Goal: Task Accomplishment & Management: Manage account settings

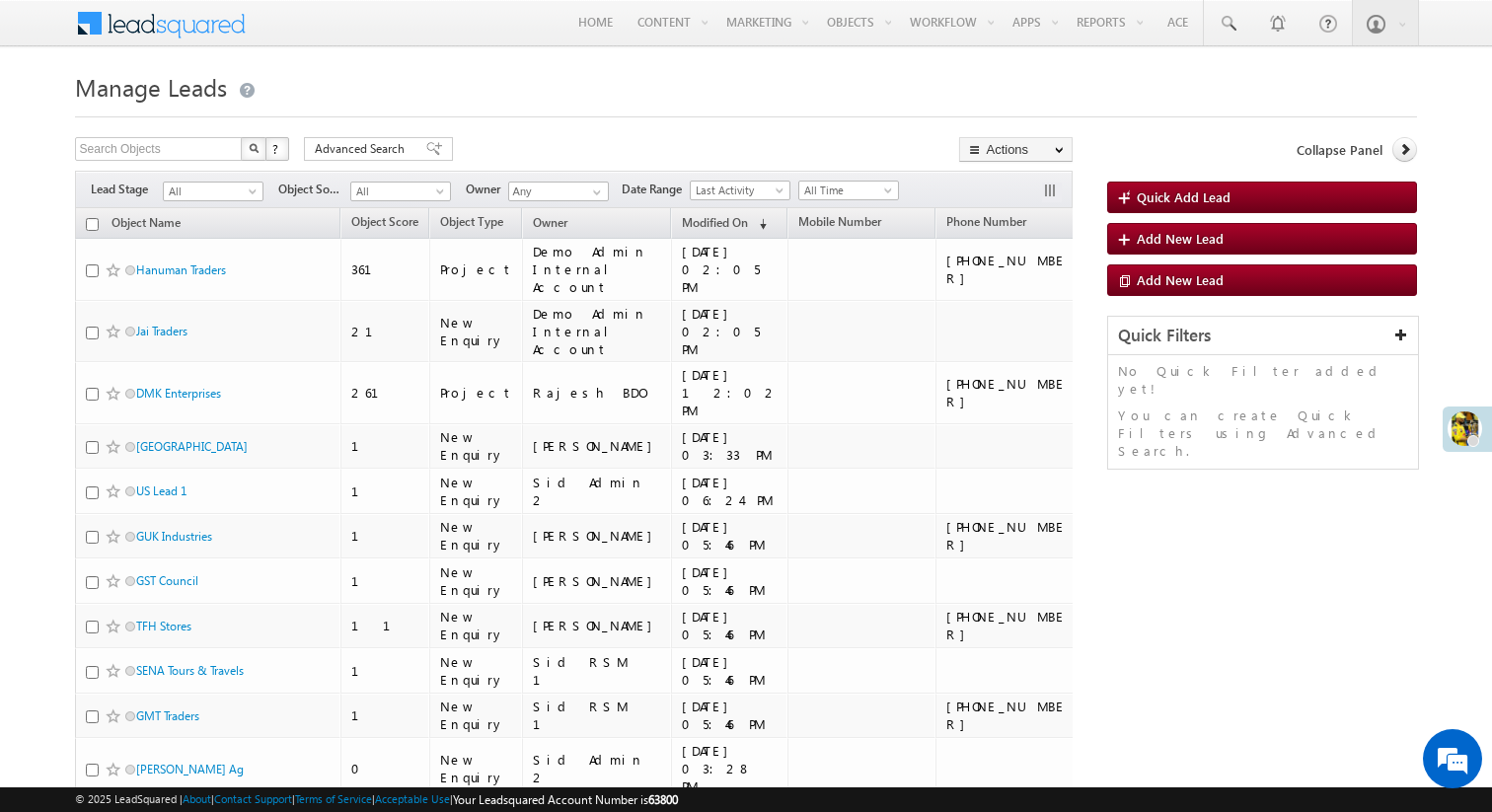
click at [156, 24] on span at bounding box center [174, 21] width 143 height 35
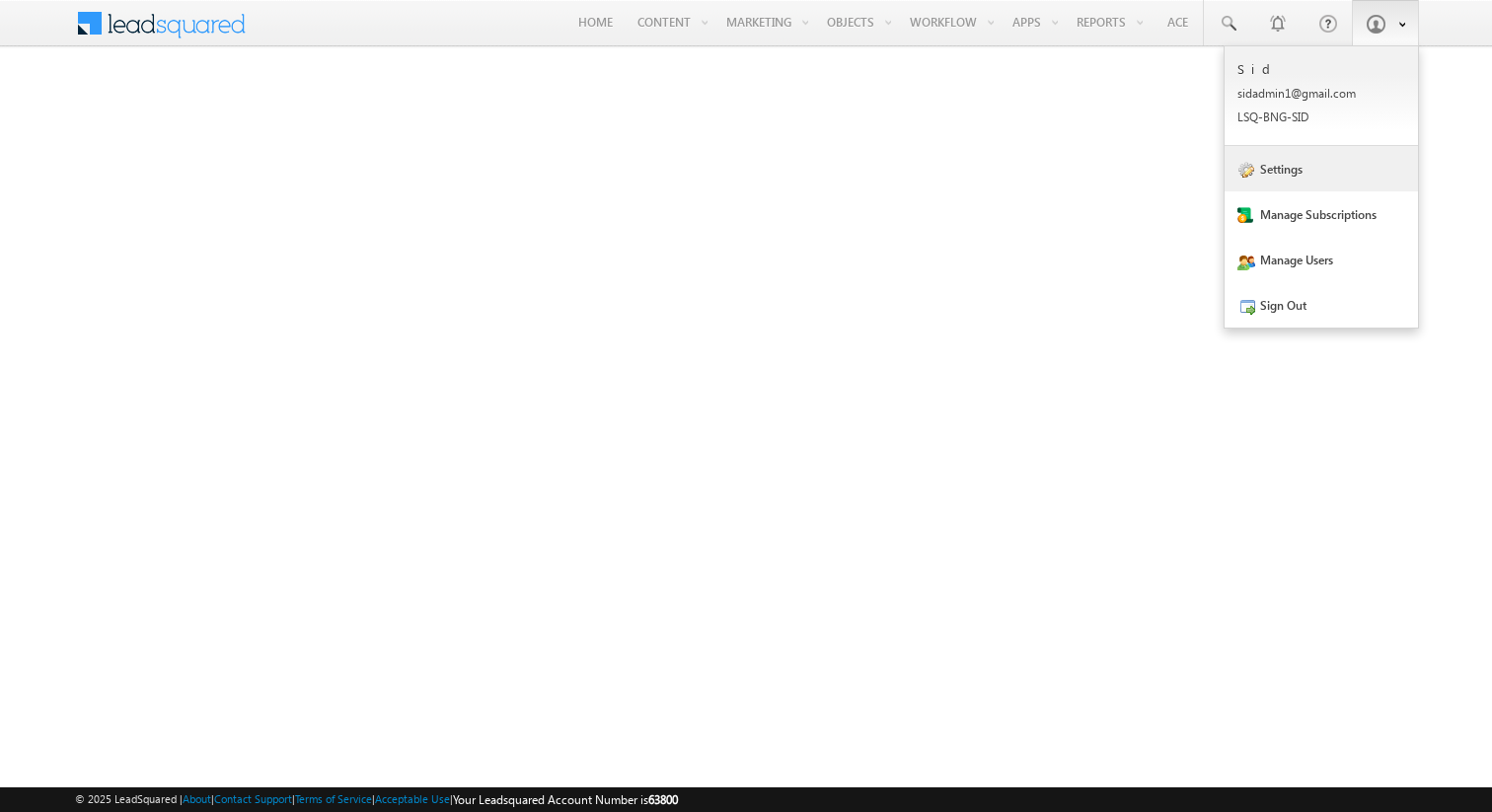
click at [1306, 162] on link "Settings" at bounding box center [1320, 168] width 193 height 45
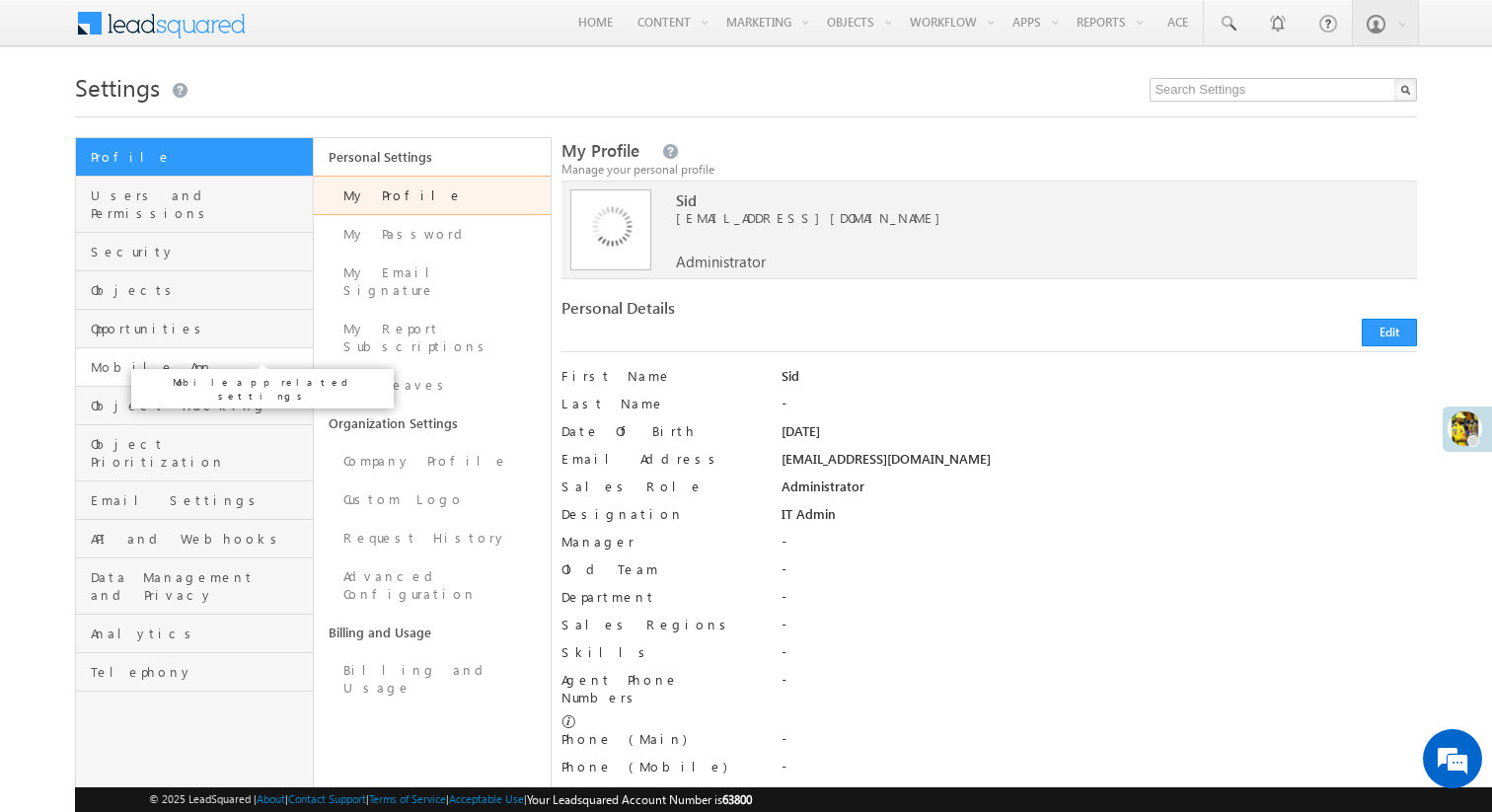
click at [171, 358] on span "Mobile App" at bounding box center [199, 367] width 217 height 18
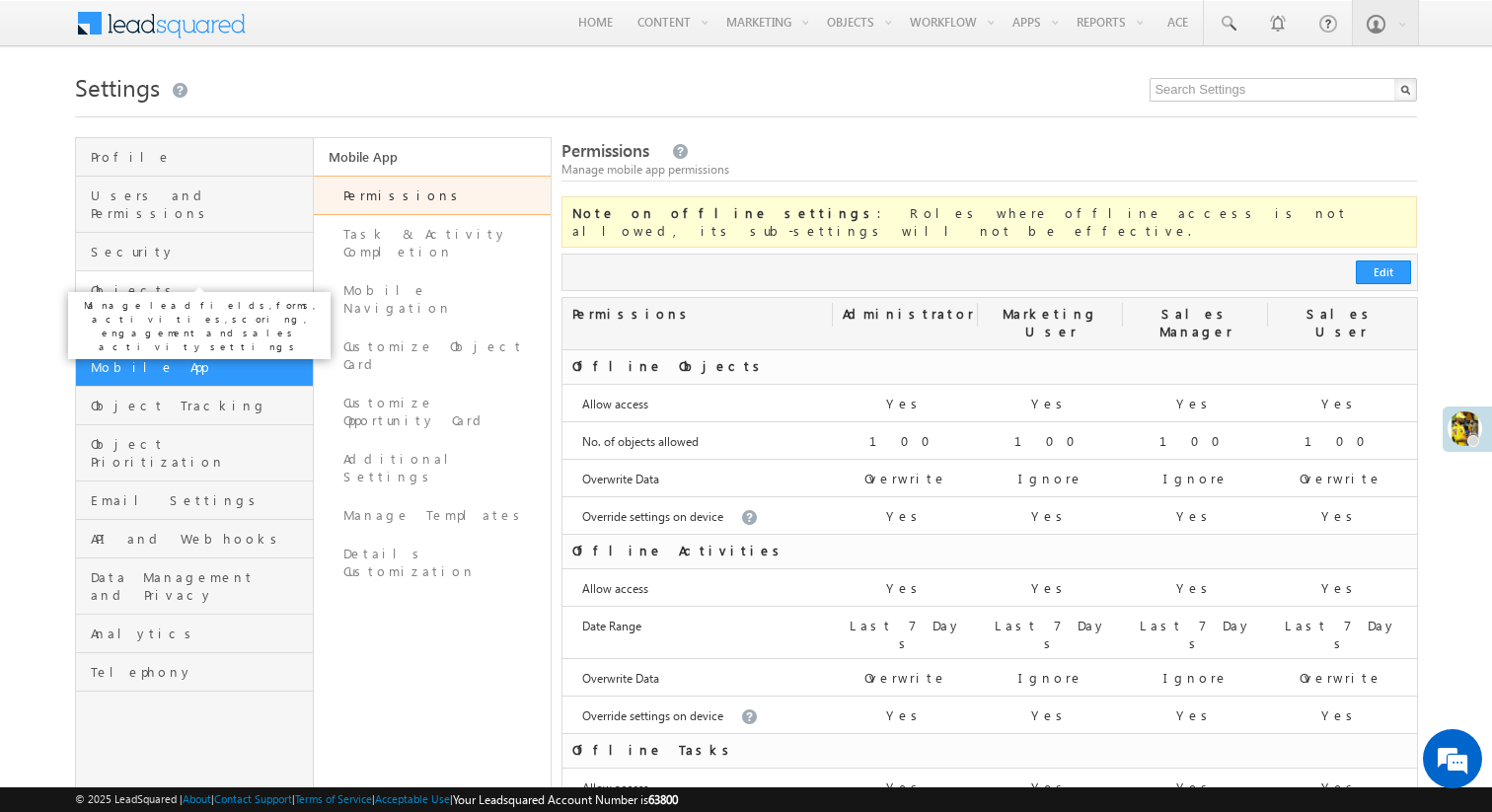
click at [217, 281] on span "Objects" at bounding box center [199, 290] width 217 height 18
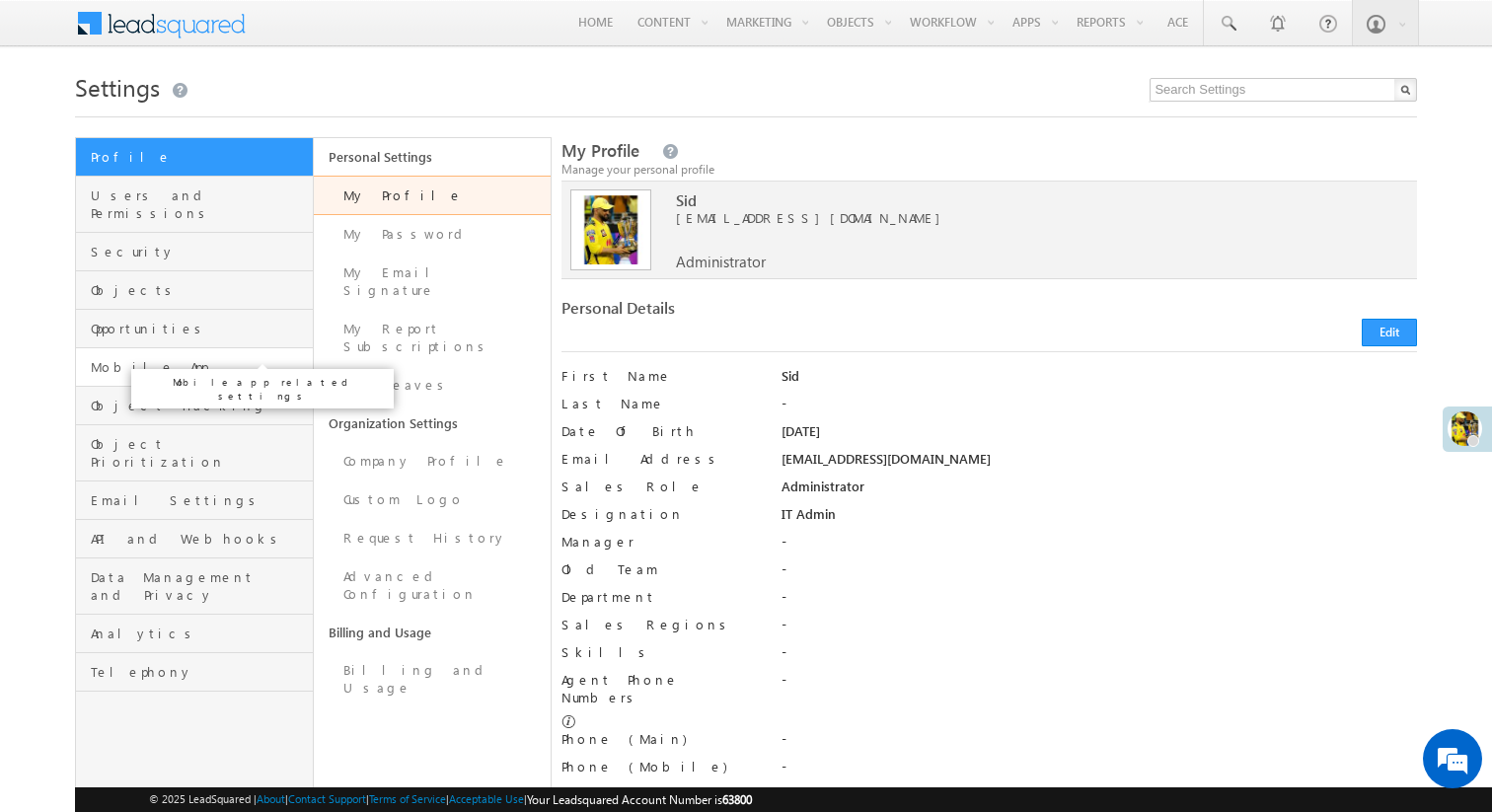
click at [203, 358] on span "Mobile App" at bounding box center [199, 367] width 217 height 18
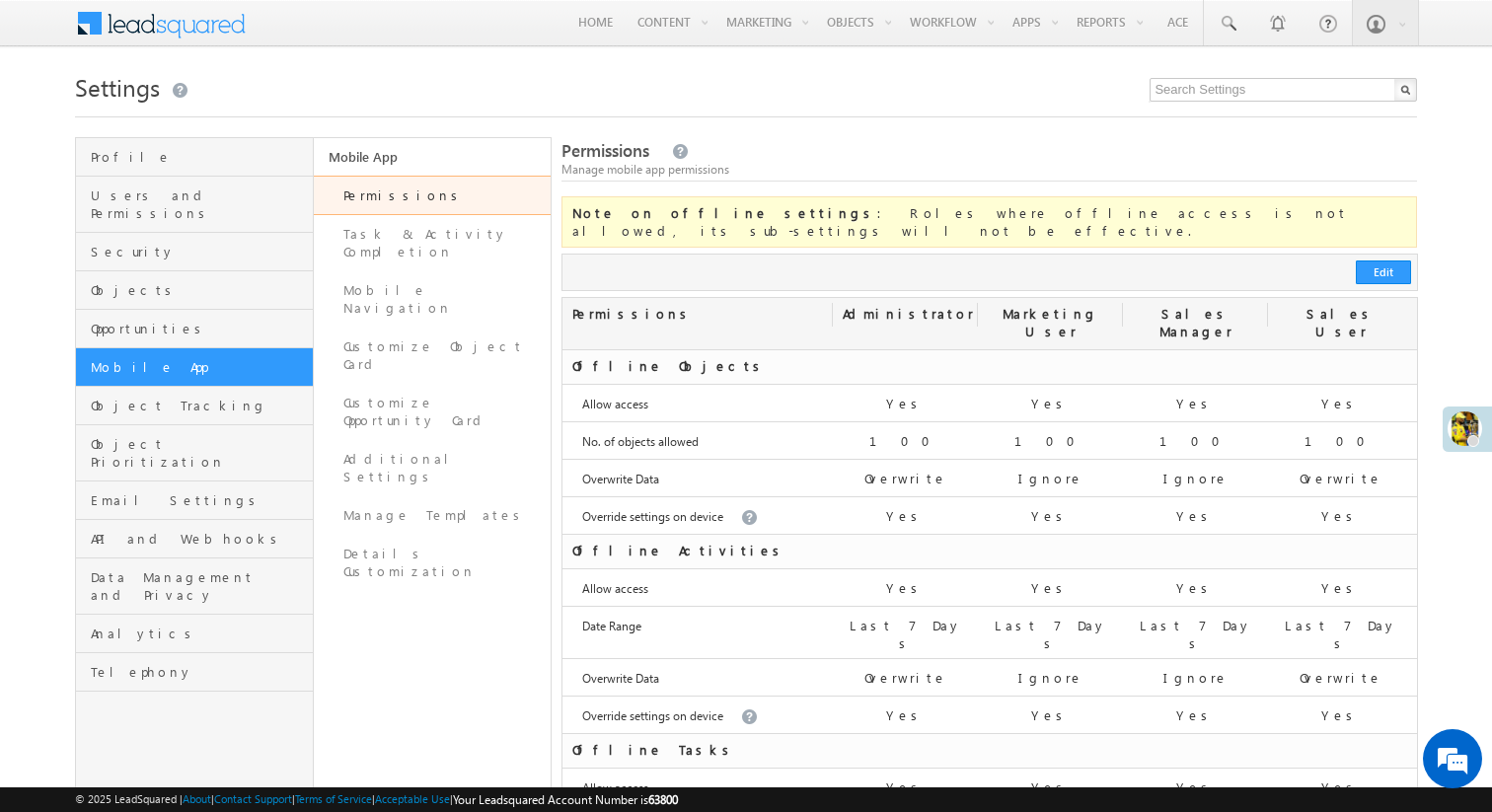
scroll to position [615, 0]
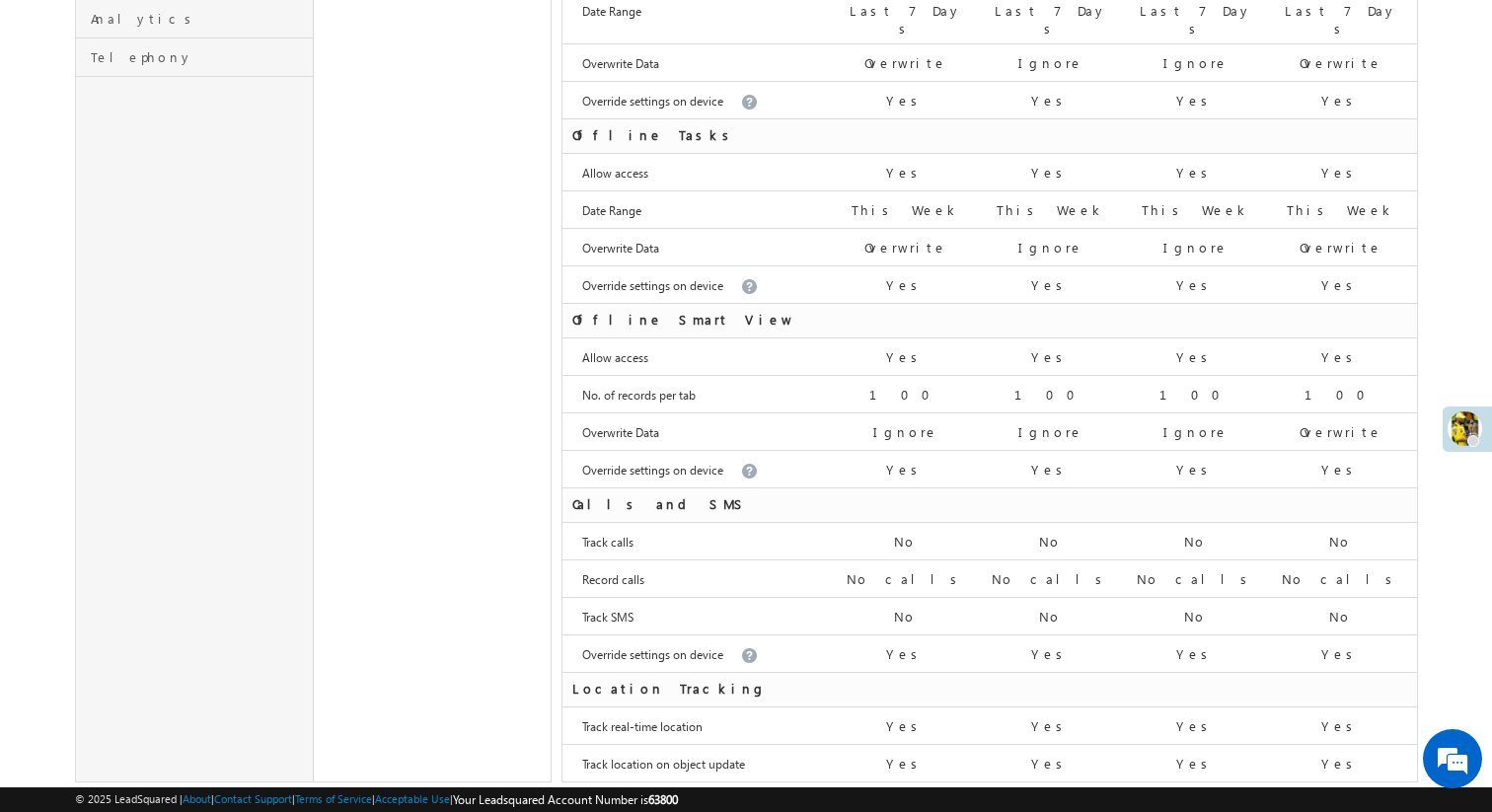
drag, startPoint x: 571, startPoint y: 641, endPoint x: 686, endPoint y: 640, distance: 114.4
click at [686, 673] on div "Location Tracking" at bounding box center [697, 690] width 270 height 34
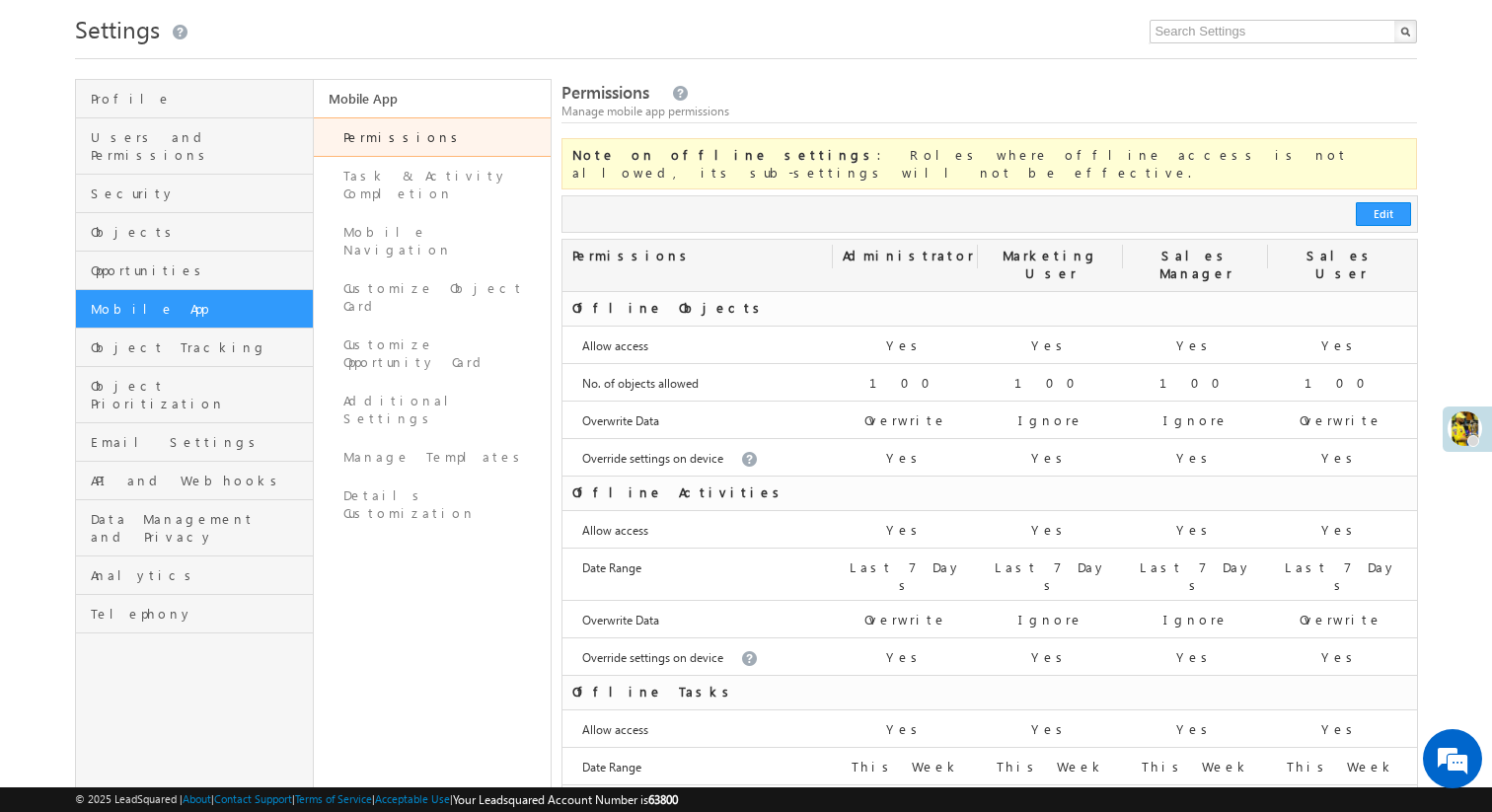
scroll to position [0, 0]
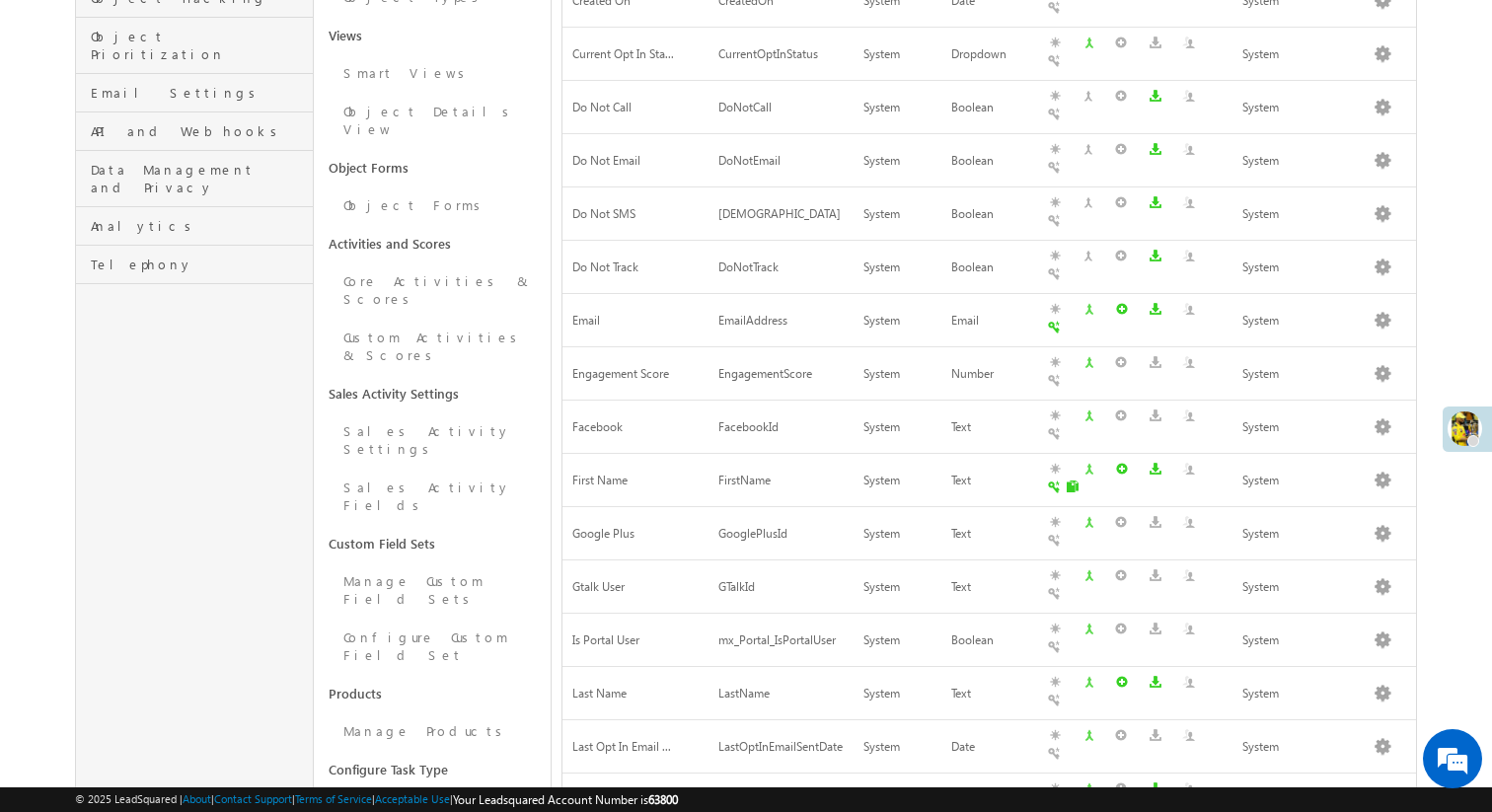
scroll to position [416, 0]
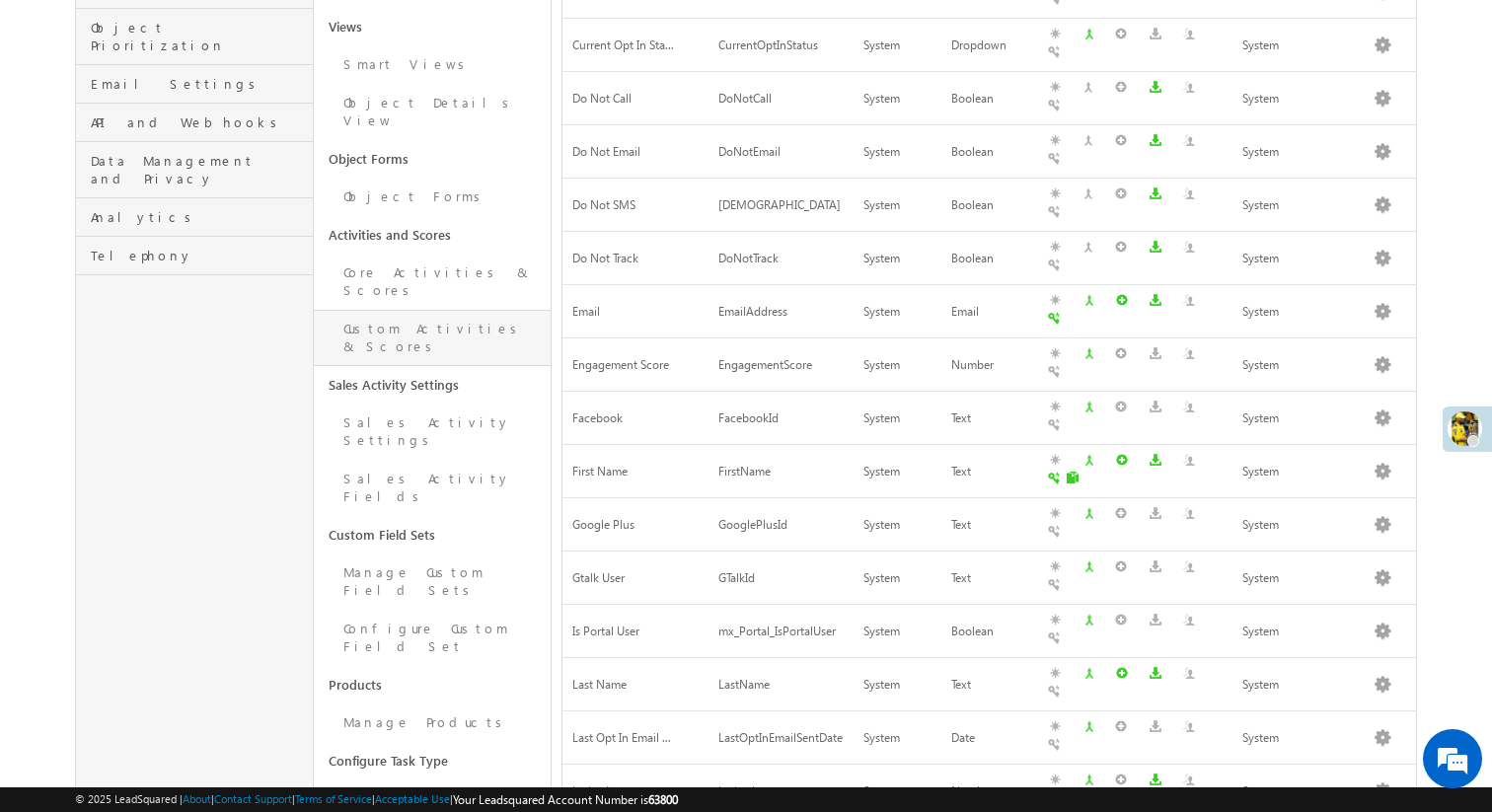
click at [431, 310] on link "Custom Activities & Scores" at bounding box center [433, 338] width 238 height 56
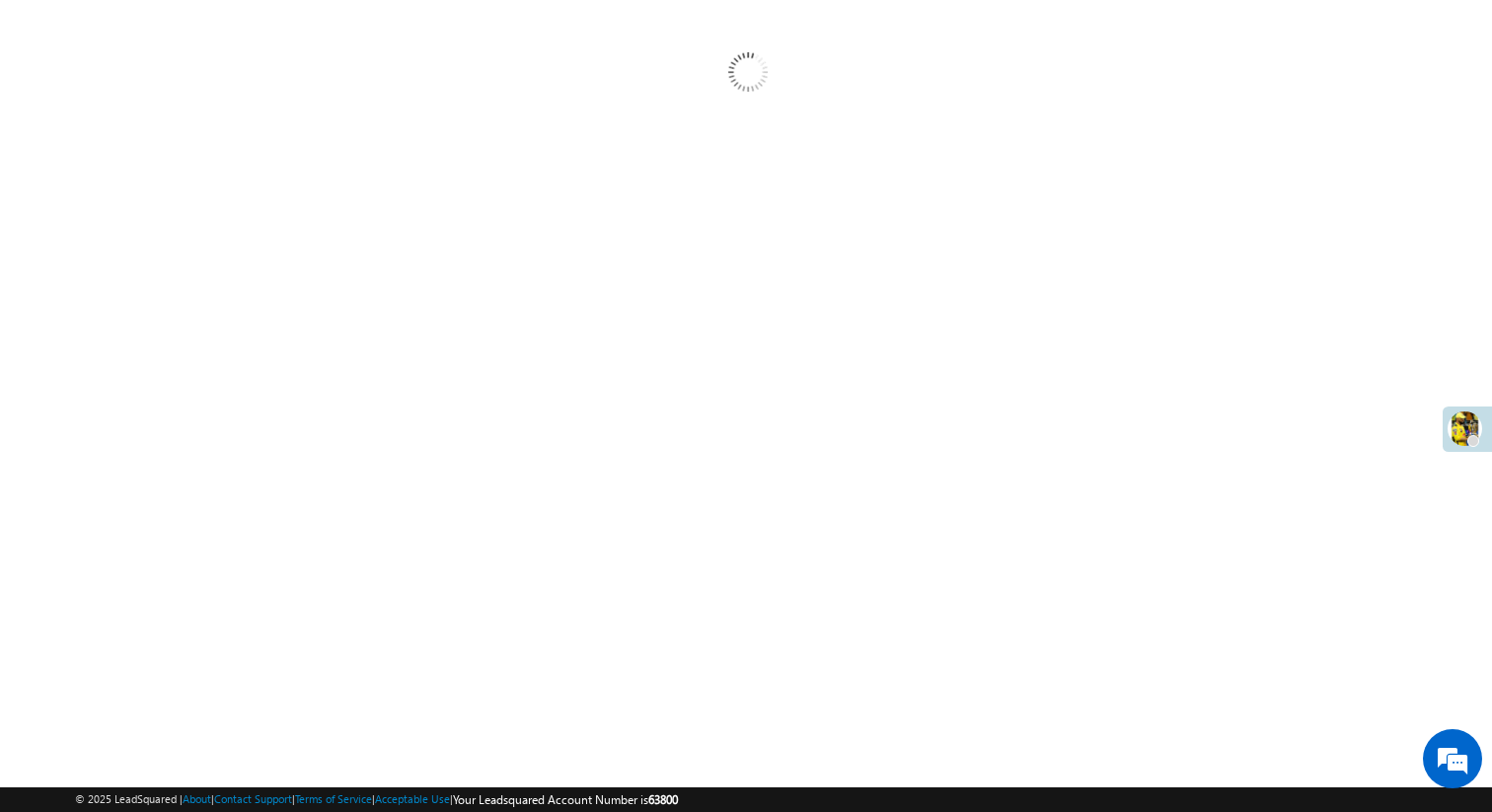
scroll to position [172, 0]
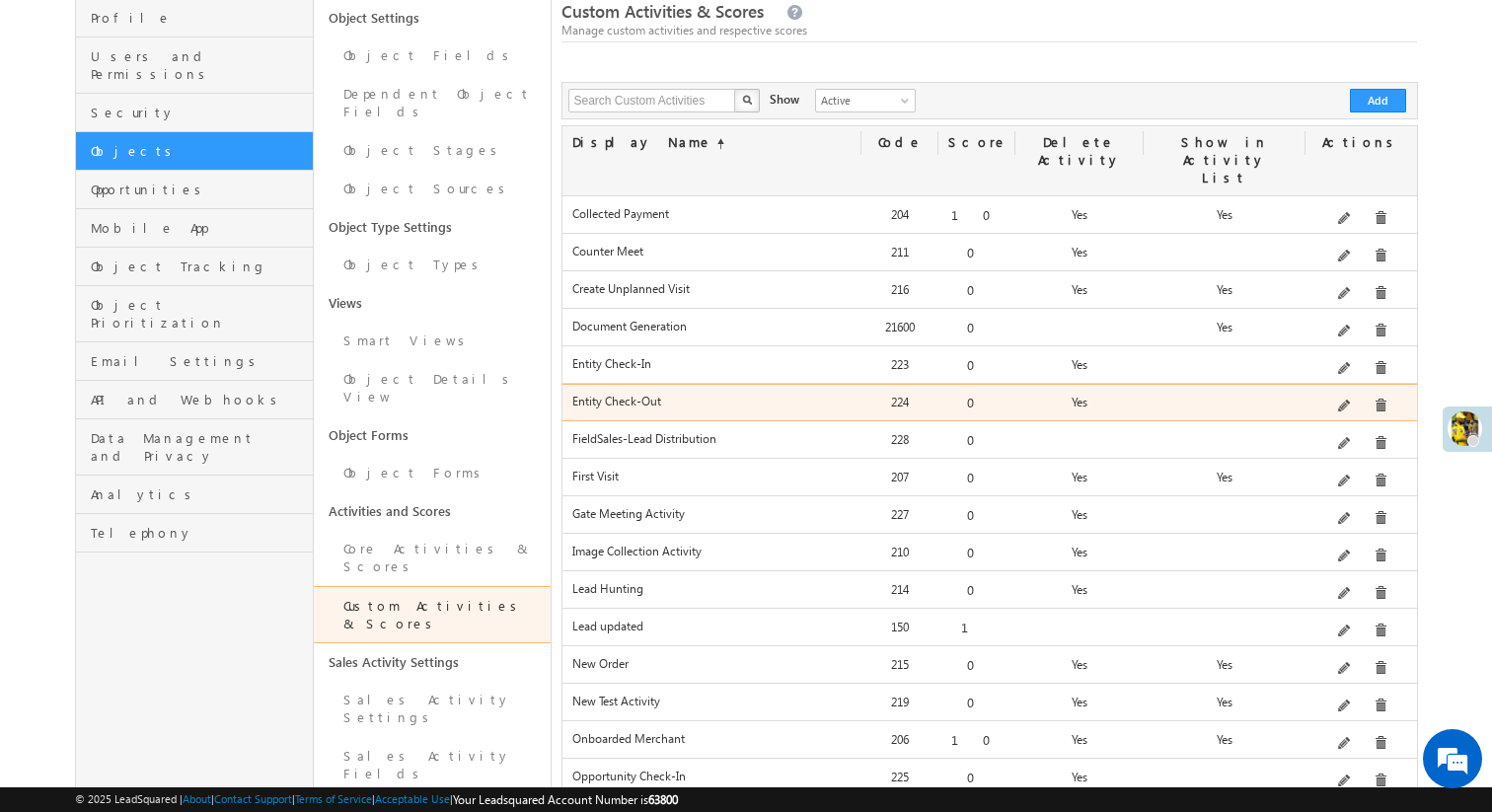
scroll to position [144, 0]
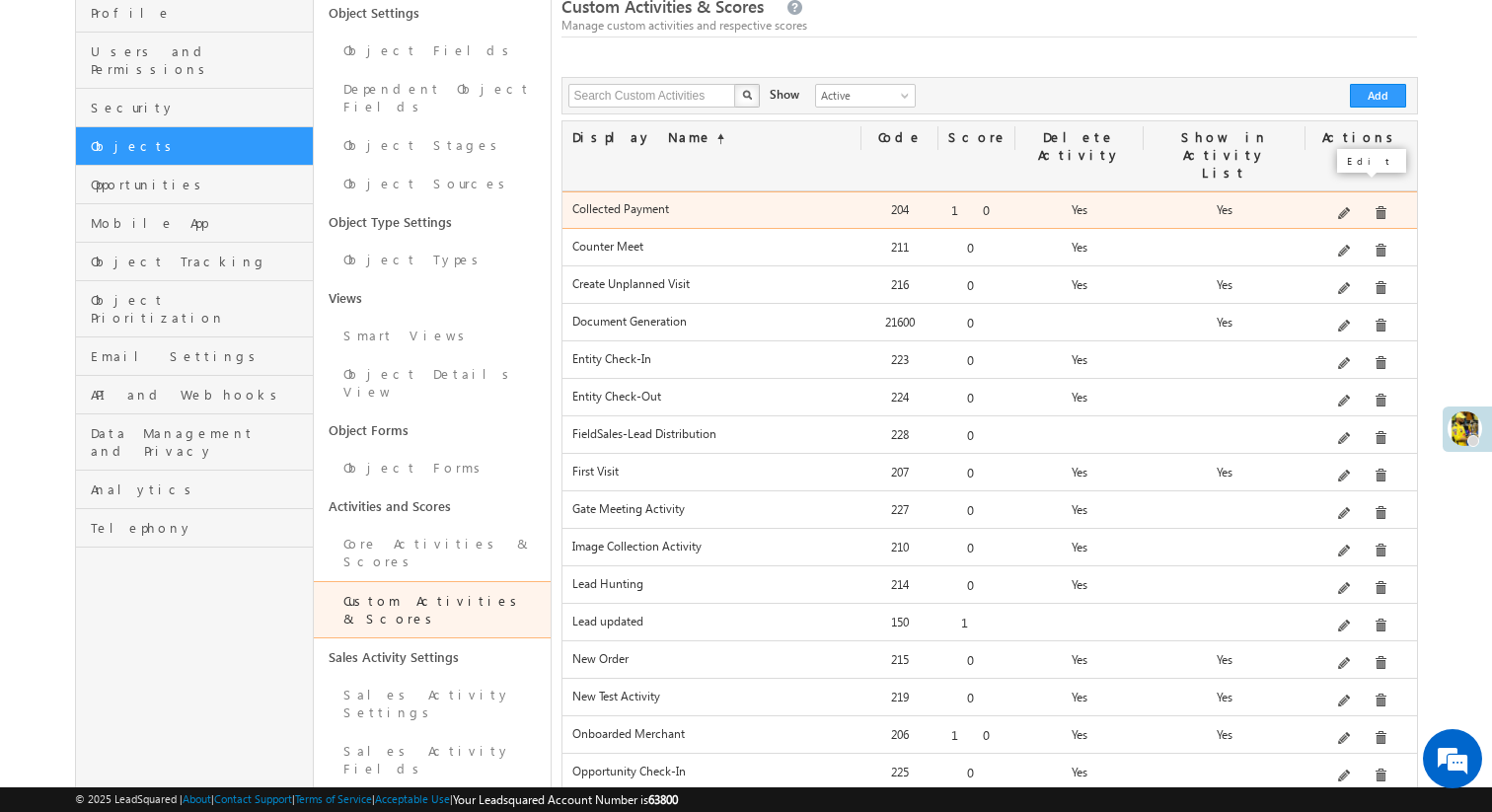
click at [1347, 207] on span at bounding box center [1345, 214] width 15 height 15
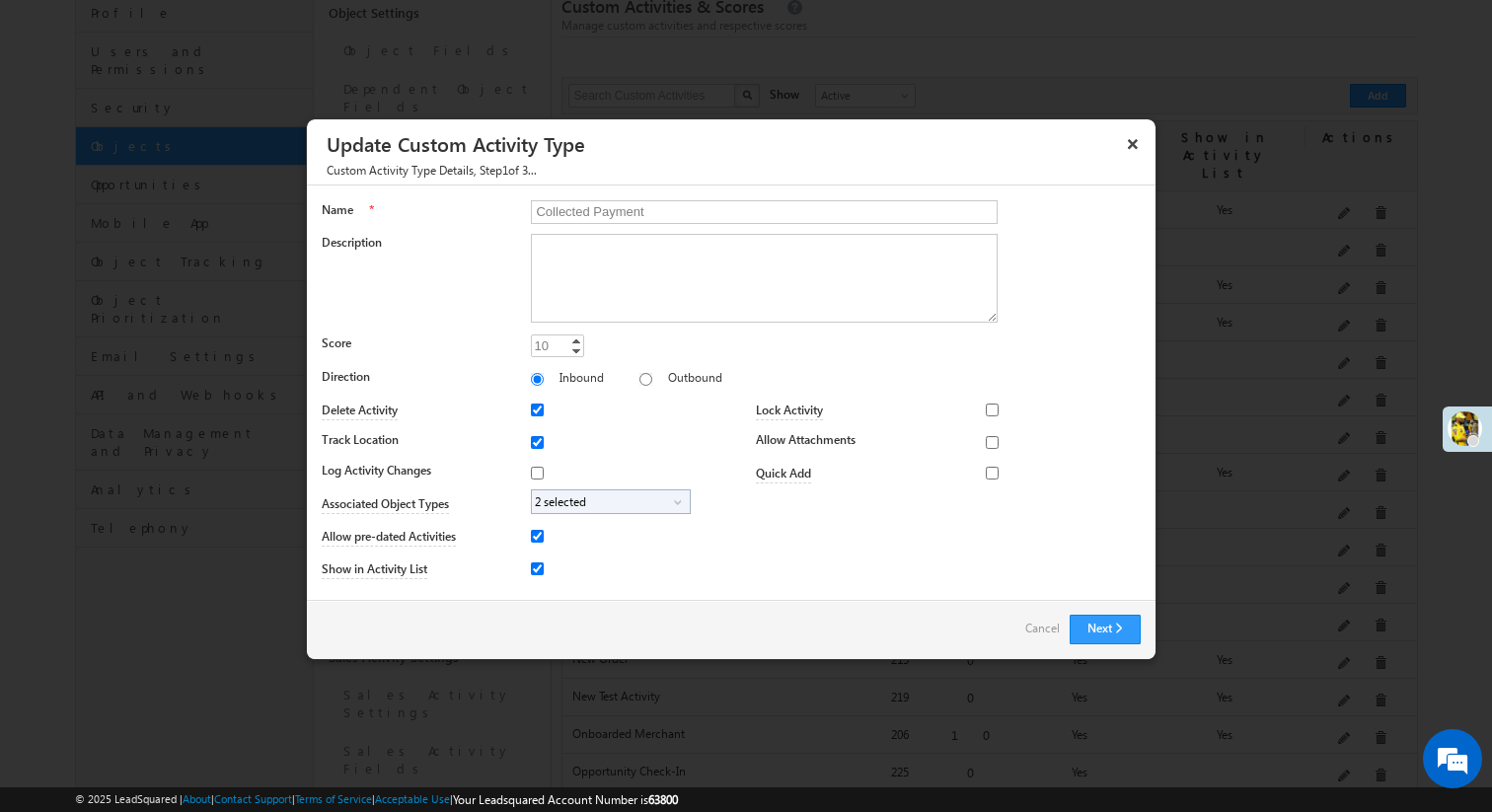
scroll to position [0, 0]
drag, startPoint x: 323, startPoint y: 441, endPoint x: 446, endPoint y: 442, distance: 123.3
click at [446, 442] on label "Track Location" at bounding box center [421, 440] width 199 height 18
click at [489, 442] on label "Track Location" at bounding box center [421, 440] width 199 height 18
click at [531, 442] on input "Track Location" at bounding box center [537, 442] width 13 height 13
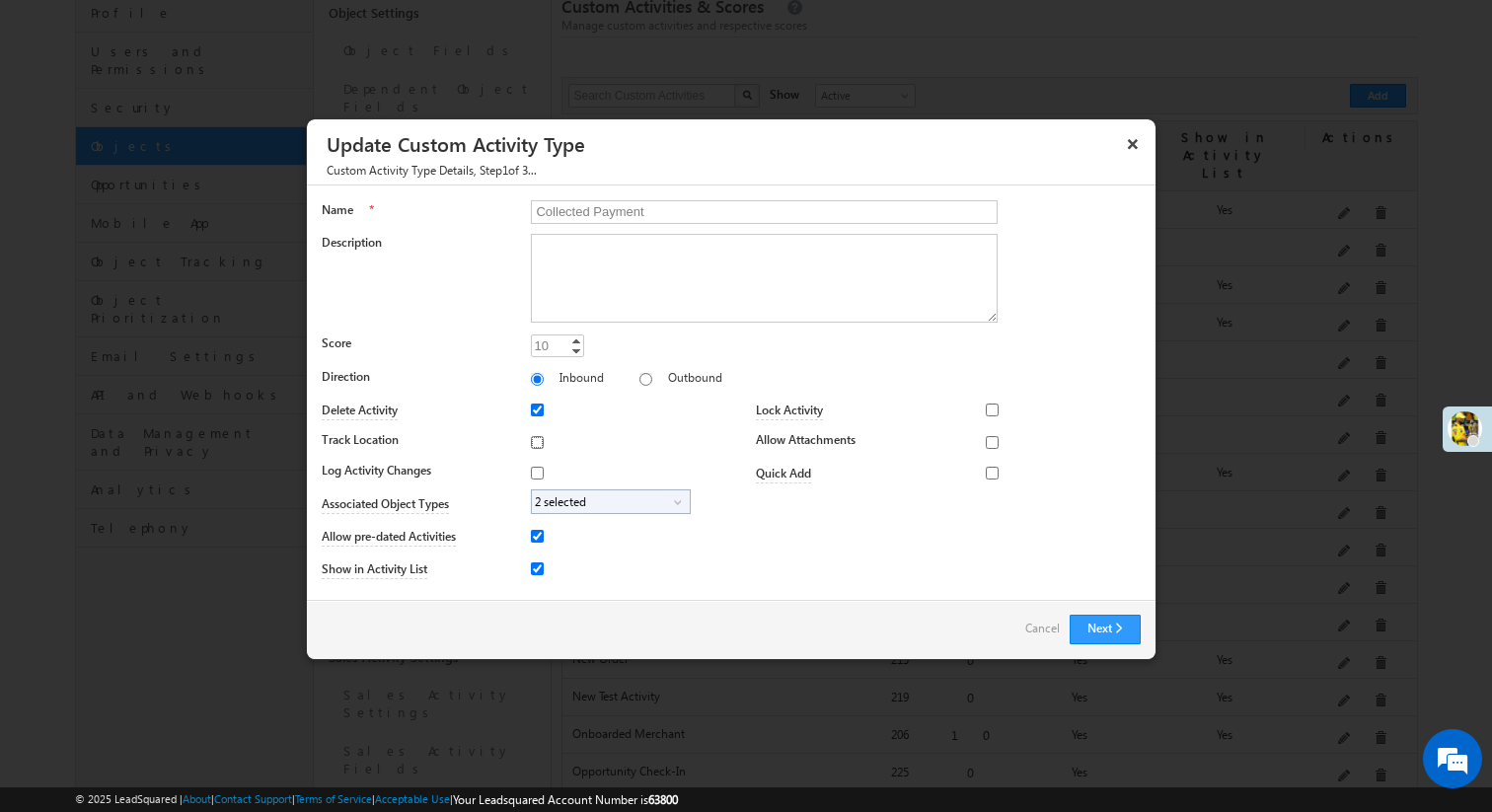
click at [534, 442] on input "Track Location" at bounding box center [537, 442] width 13 height 13
checkbox input "true"
click at [1121, 148] on button "×" at bounding box center [1133, 143] width 32 height 35
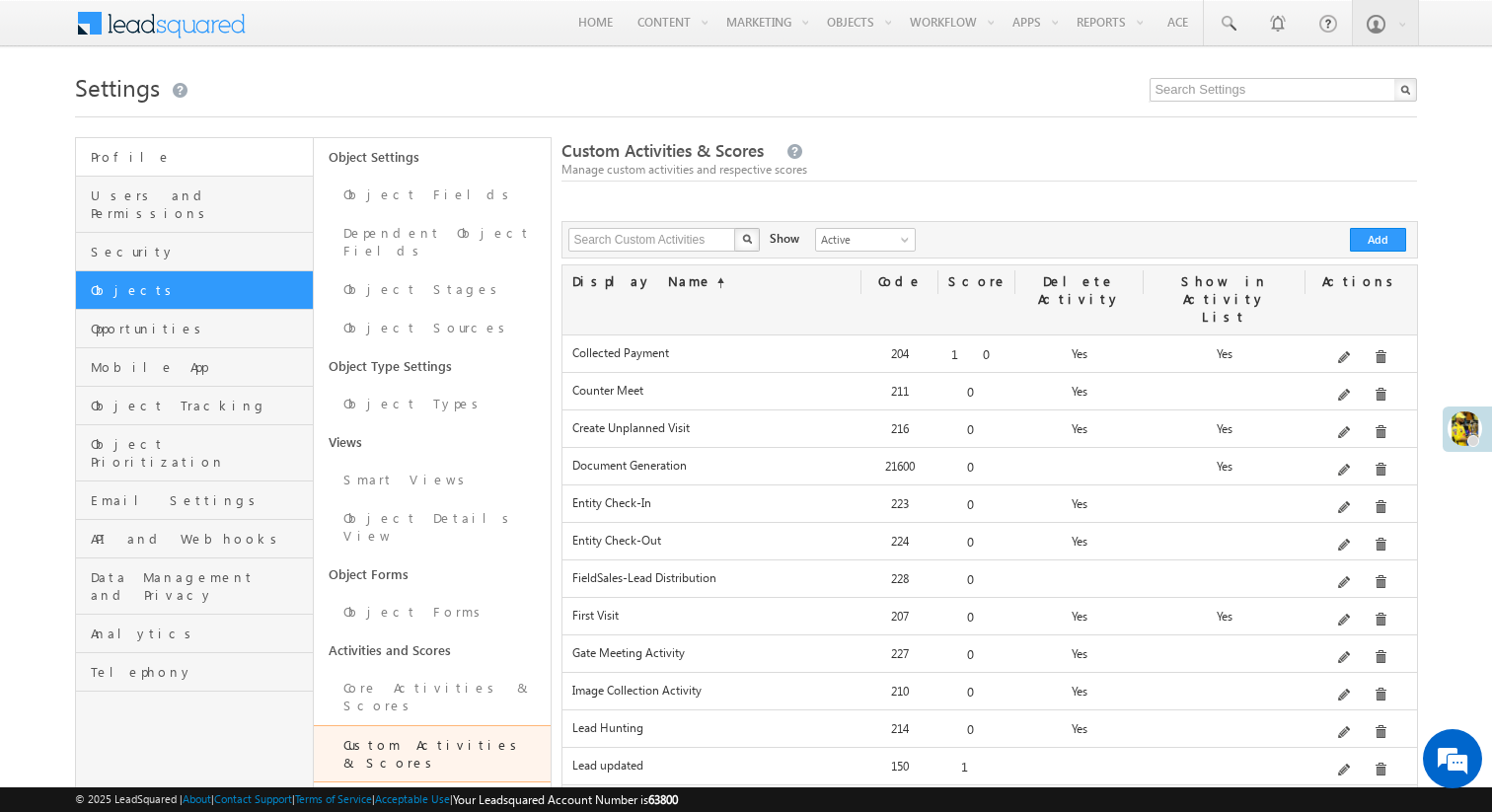
click at [202, 176] on link "Profile" at bounding box center [194, 157] width 237 height 38
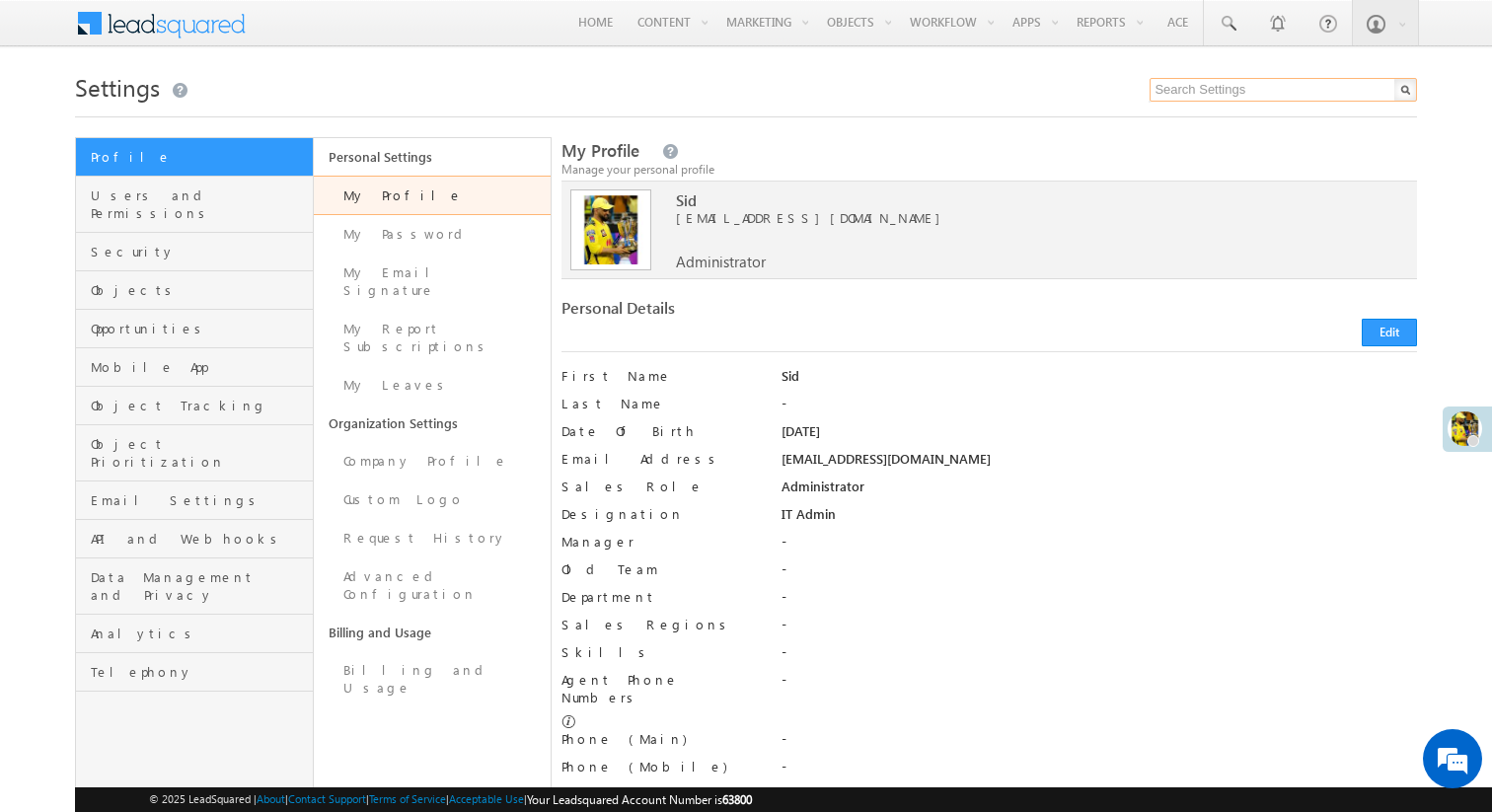
click at [1198, 85] on input "text" at bounding box center [1282, 90] width 267 height 24
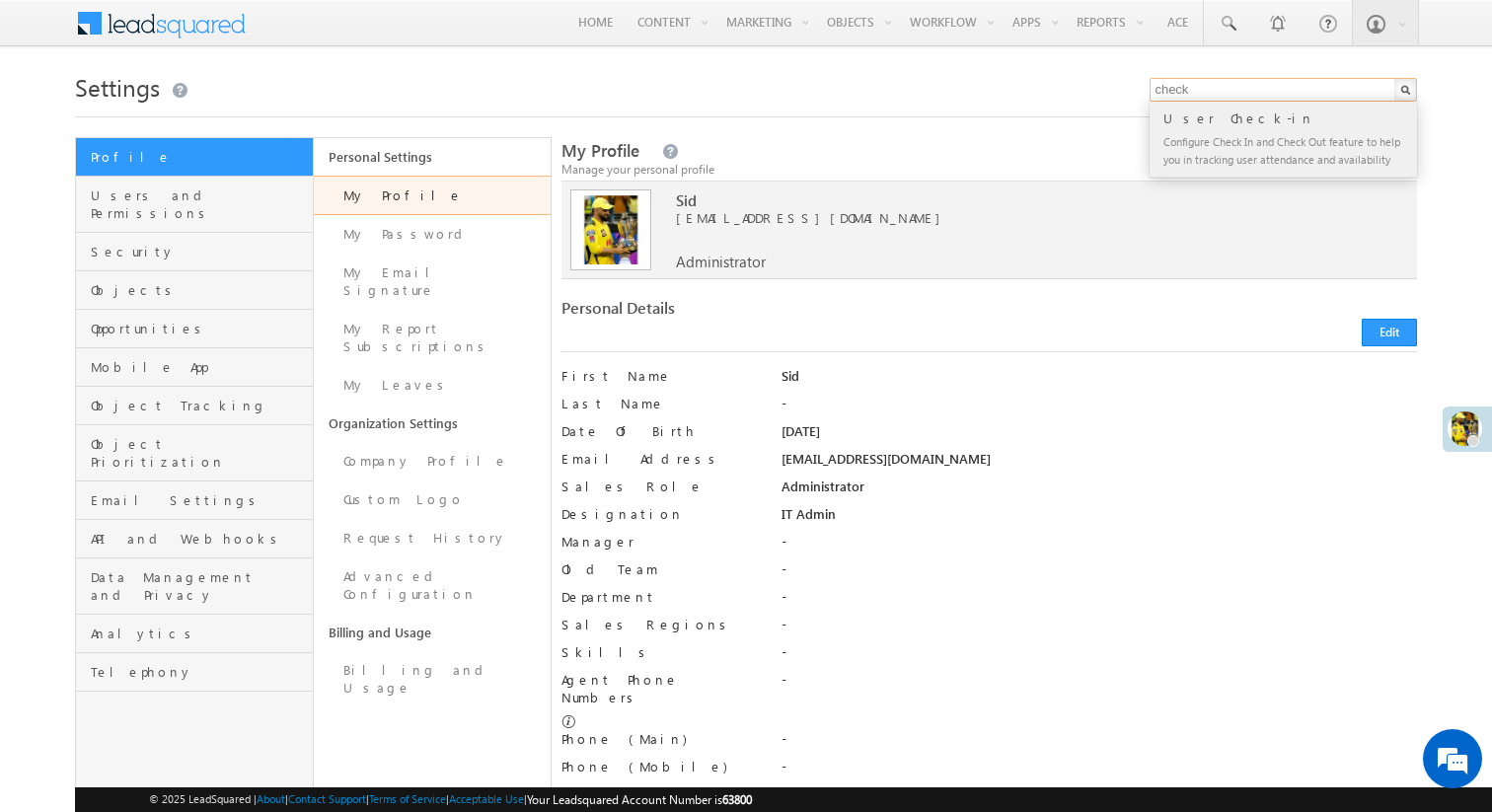
type input "check"
click at [1206, 163] on div "Configure Check In and Check Out feature to help you in tracking user attendanc…" at bounding box center [1291, 149] width 264 height 41
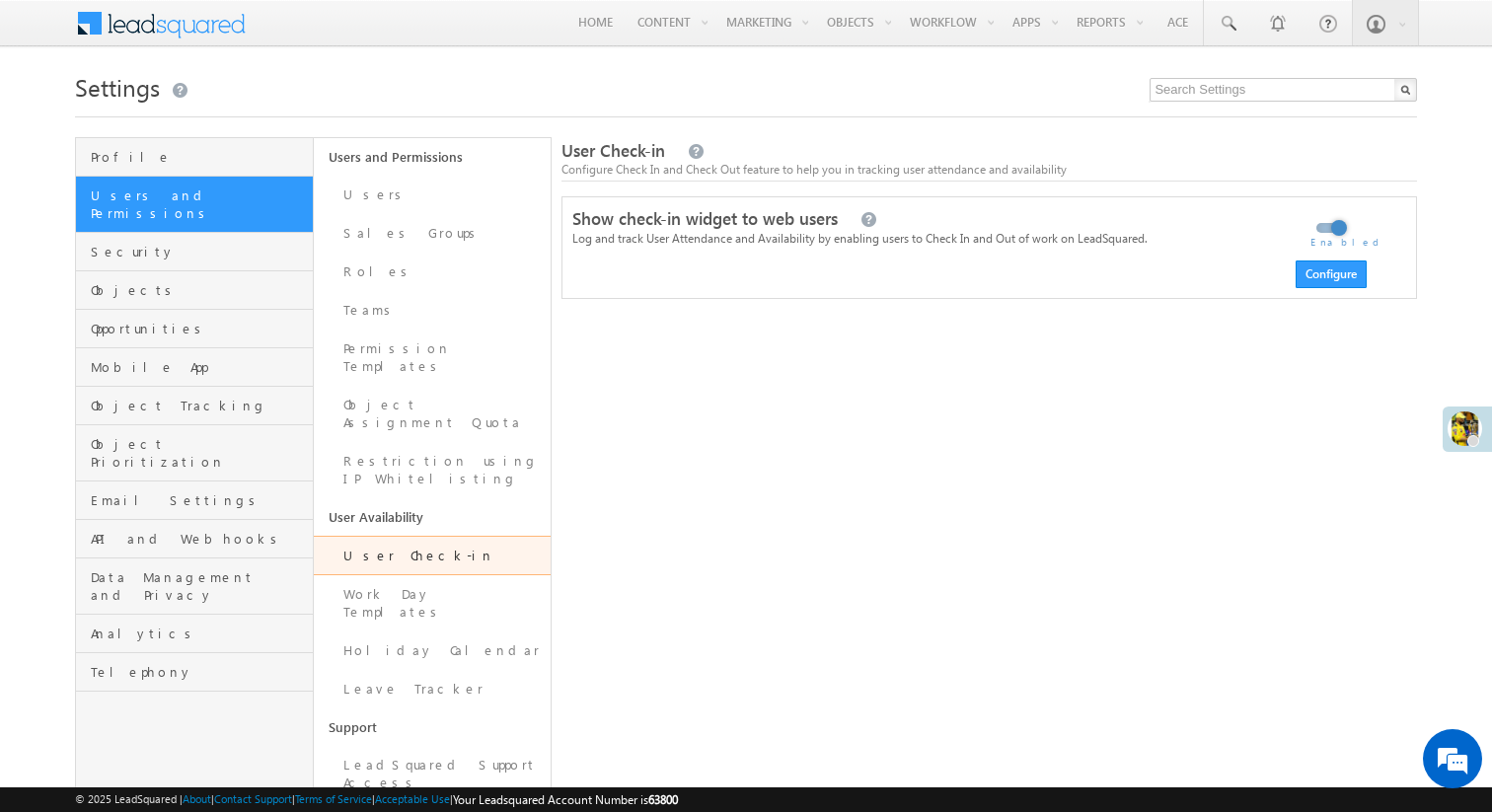
drag, startPoint x: 862, startPoint y: 242, endPoint x: 1071, endPoint y: 265, distance: 210.5
click at [1071, 265] on div "Show check-in widget to web users Log and track User Attendance and Availabilit…" at bounding box center [989, 247] width 834 height 81
click at [924, 420] on div "User Check-in Configure Check In and Check Out feature to help you in tracking …" at bounding box center [988, 555] width 855 height 836
click at [1328, 284] on button "Configure" at bounding box center [1330, 274] width 71 height 28
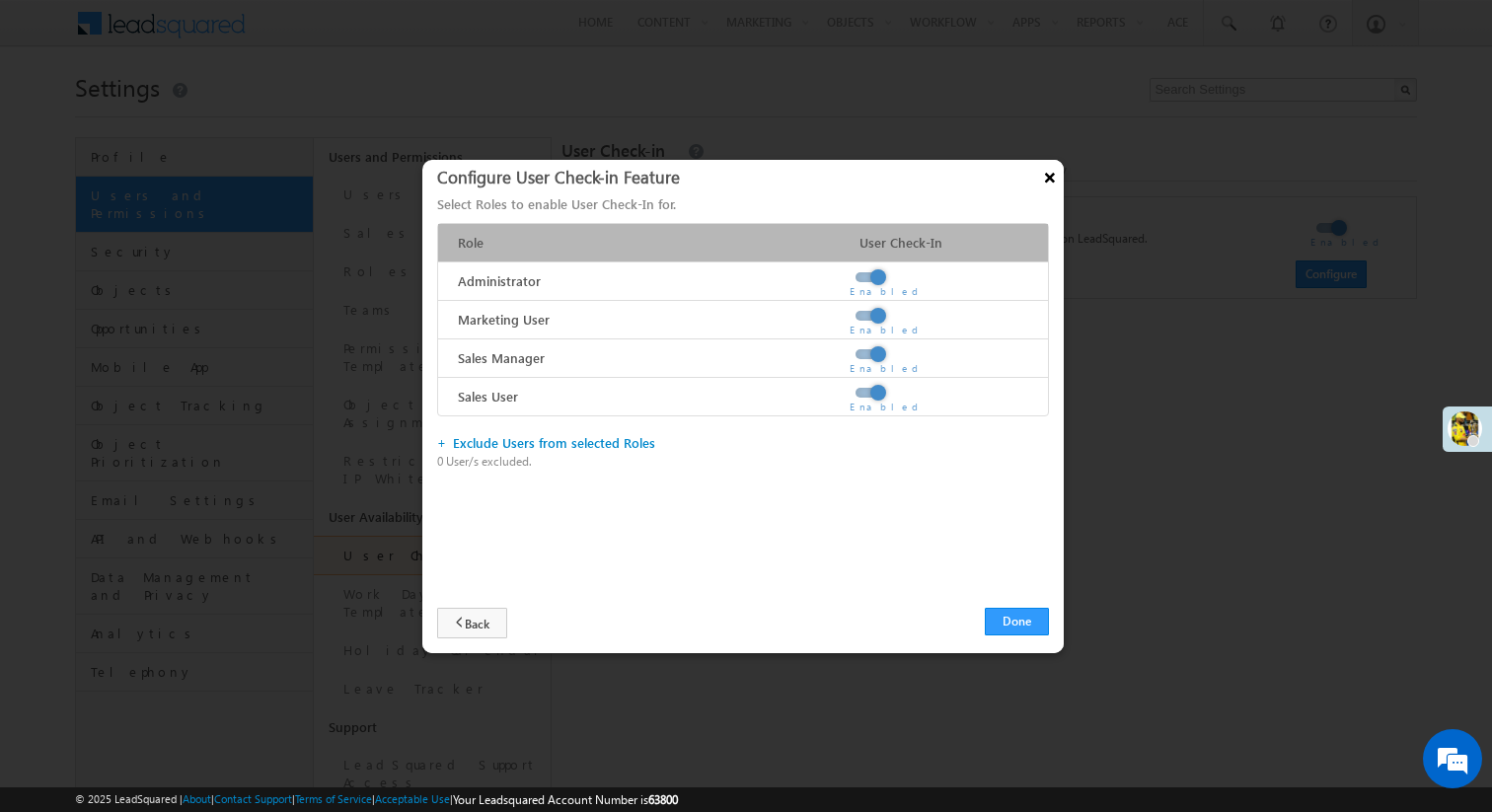
click at [1044, 182] on button "×" at bounding box center [1050, 177] width 32 height 35
